Goal: Task Accomplishment & Management: Use online tool/utility

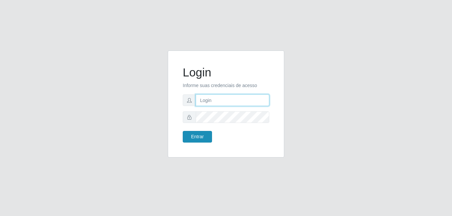
type input "Yohanna@bessa"
click at [206, 139] on button "Entrar" at bounding box center [197, 137] width 29 height 12
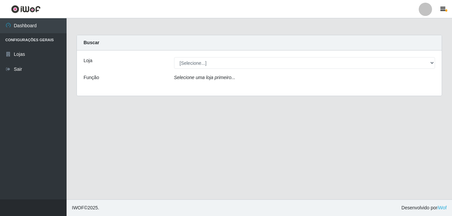
click at [417, 77] on div "Selecione uma loja primeiro..." at bounding box center [304, 79] width 271 height 10
click at [417, 70] on div "Loja [Selecione...] Bemais Supermercados - B9 Bessa Função Selecione uma loja p…" at bounding box center [259, 73] width 365 height 45
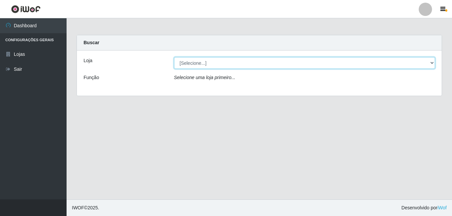
click at [417, 66] on select "[Selecione...] Bemais Supermercados - B9 Bessa" at bounding box center [304, 63] width 261 height 12
select select "410"
click at [174, 57] on select "[Selecione...] Bemais Supermercados - B9 Bessa" at bounding box center [304, 63] width 261 height 12
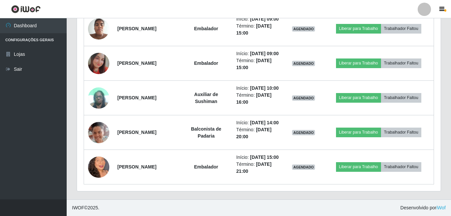
scroll to position [333, 0]
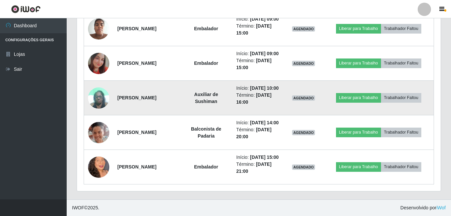
click at [104, 107] on img at bounding box center [98, 98] width 21 height 28
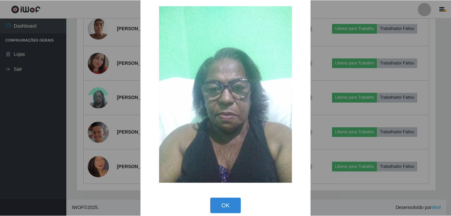
scroll to position [19, 0]
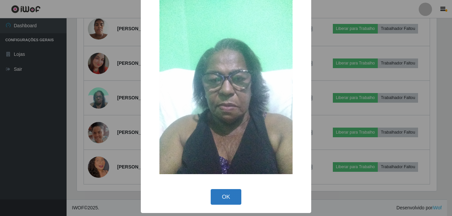
click at [234, 203] on button "OK" at bounding box center [226, 197] width 31 height 16
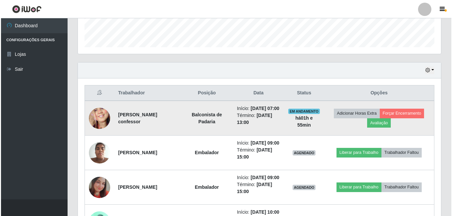
scroll to position [190, 0]
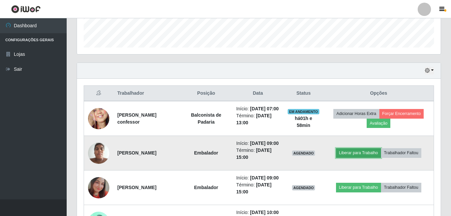
click at [365, 158] on button "Liberar para Trabalho" at bounding box center [358, 153] width 45 height 9
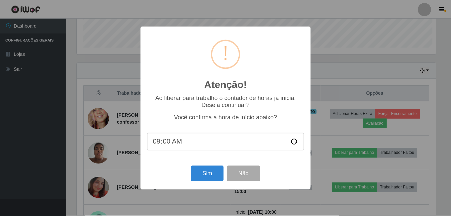
scroll to position [138, 360]
click at [205, 170] on button "Sim" at bounding box center [207, 174] width 32 height 16
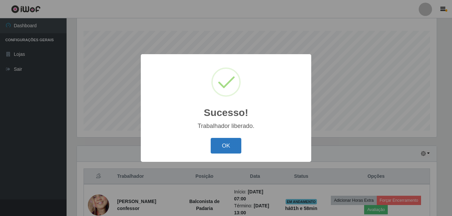
click at [235, 148] on button "OK" at bounding box center [226, 146] width 31 height 16
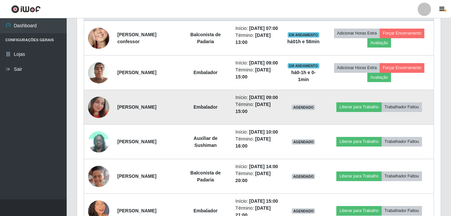
scroll to position [274, 0]
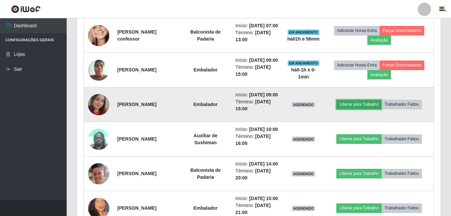
click at [348, 109] on button "Liberar para Trabalho" at bounding box center [358, 104] width 45 height 9
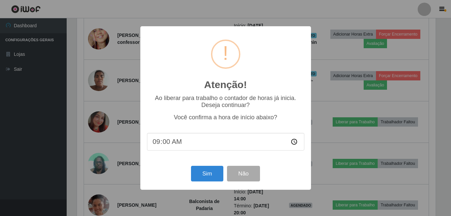
scroll to position [138, 360]
click at [200, 174] on button "Sim" at bounding box center [207, 174] width 32 height 16
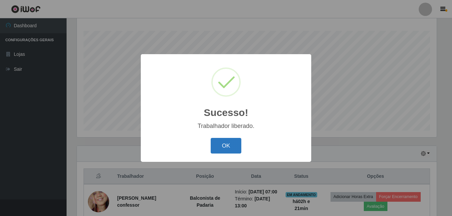
click at [230, 144] on button "OK" at bounding box center [226, 146] width 31 height 16
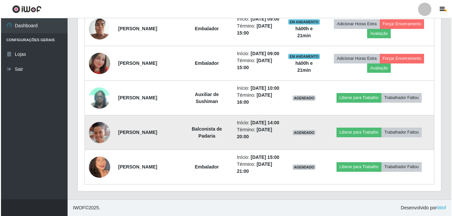
scroll to position [357, 0]
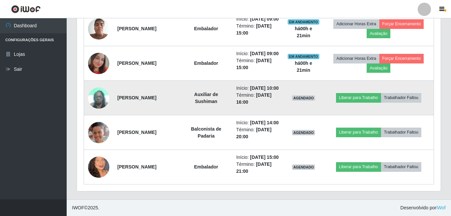
click at [97, 84] on img at bounding box center [98, 98] width 21 height 28
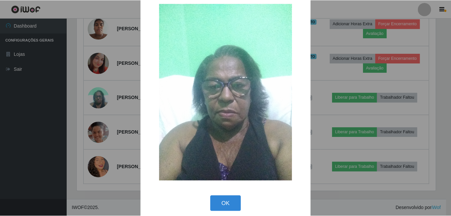
scroll to position [19, 0]
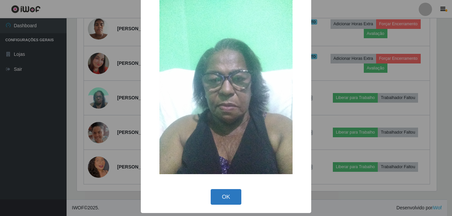
click at [220, 200] on button "OK" at bounding box center [226, 197] width 31 height 16
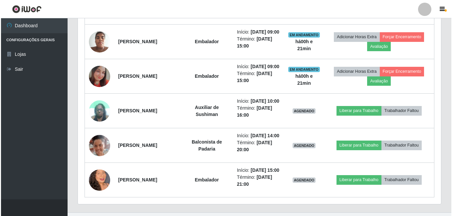
scroll to position [290, 0]
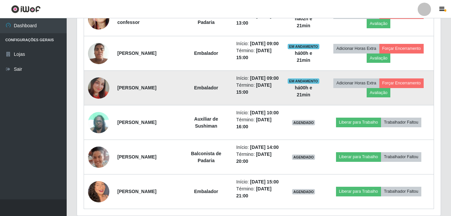
click at [99, 99] on img at bounding box center [98, 88] width 21 height 21
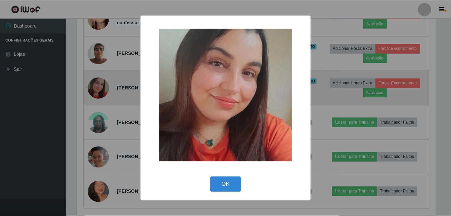
scroll to position [138, 360]
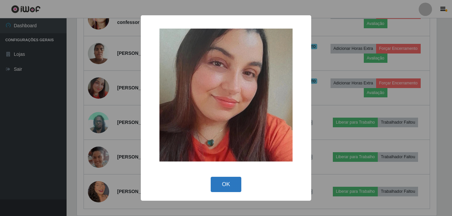
click at [228, 181] on button "OK" at bounding box center [226, 185] width 31 height 16
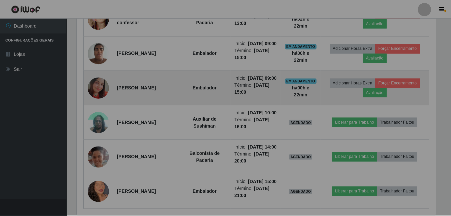
scroll to position [138, 363]
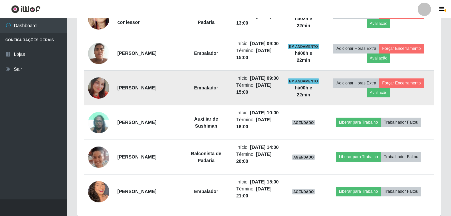
click at [105, 99] on img at bounding box center [98, 88] width 21 height 21
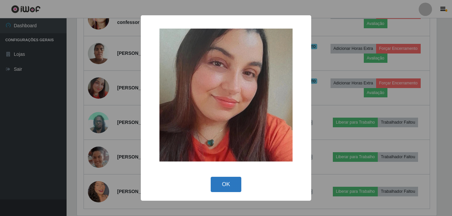
click at [216, 180] on button "OK" at bounding box center [226, 185] width 31 height 16
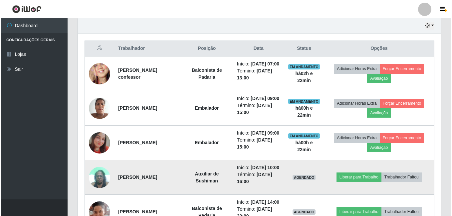
scroll to position [224, 0]
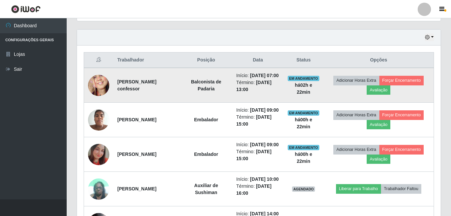
click at [95, 92] on img at bounding box center [98, 85] width 21 height 46
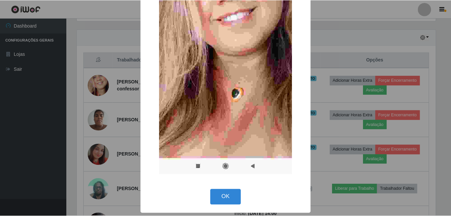
scroll to position [131, 0]
click at [217, 202] on button "OK" at bounding box center [226, 197] width 31 height 16
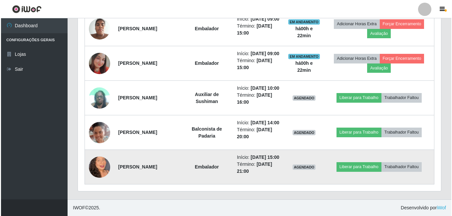
scroll to position [357, 0]
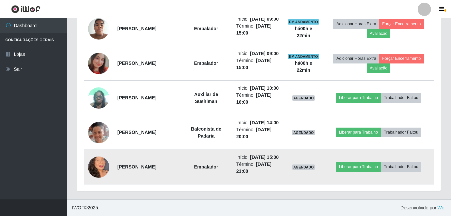
click at [103, 163] on img at bounding box center [98, 168] width 21 height 38
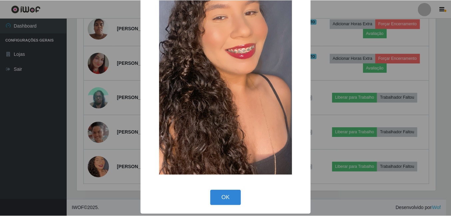
scroll to position [79, 0]
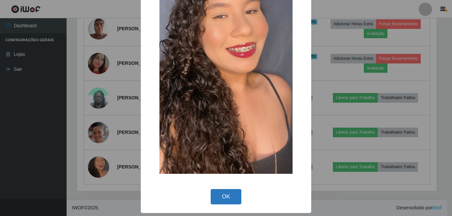
click at [218, 192] on button "OK" at bounding box center [226, 197] width 31 height 16
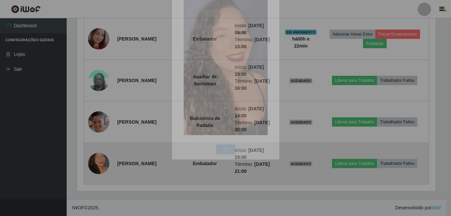
scroll to position [0, 0]
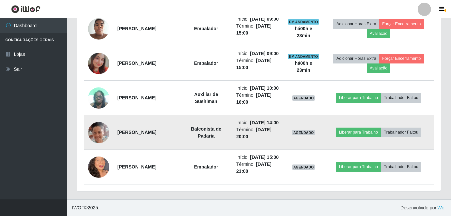
click at [94, 125] on img at bounding box center [98, 133] width 21 height 24
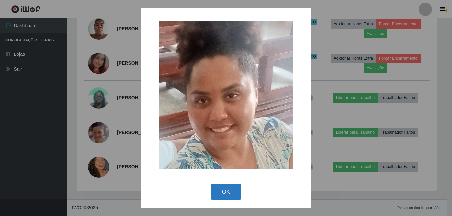
click at [226, 189] on button "OK" at bounding box center [226, 192] width 31 height 16
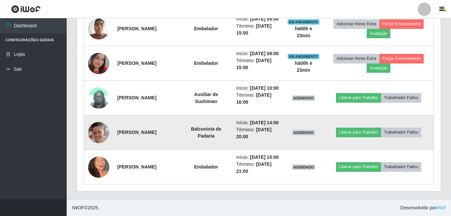
click at [88, 125] on img at bounding box center [98, 133] width 21 height 24
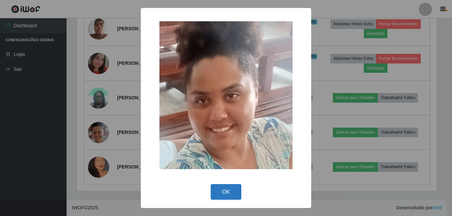
click at [232, 190] on button "OK" at bounding box center [226, 192] width 31 height 16
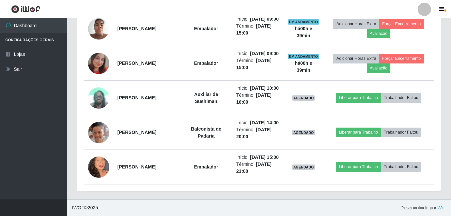
scroll to position [333, 0]
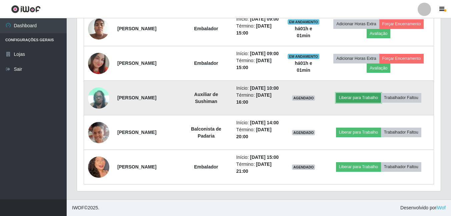
click at [360, 103] on button "Liberar para Trabalho" at bounding box center [358, 97] width 45 height 9
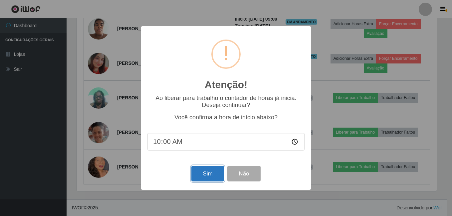
click at [205, 176] on button "Sim" at bounding box center [207, 174] width 32 height 16
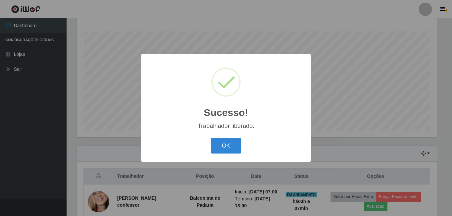
click at [230, 137] on div "OK Cancel" at bounding box center [226, 146] width 157 height 19
drag, startPoint x: 234, startPoint y: 143, endPoint x: 238, endPoint y: 153, distance: 10.5
click at [235, 143] on button "OK" at bounding box center [226, 146] width 31 height 16
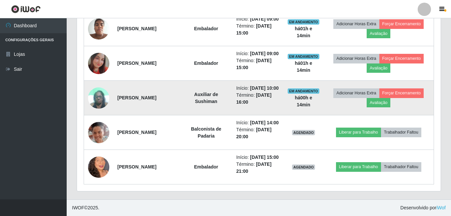
scroll to position [357, 0]
